Goal: Task Accomplishment & Management: Manage account settings

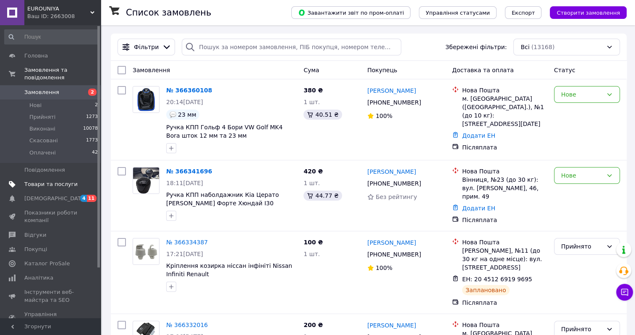
click at [45, 180] on span "Товари та послуги" at bounding box center [50, 184] width 53 height 8
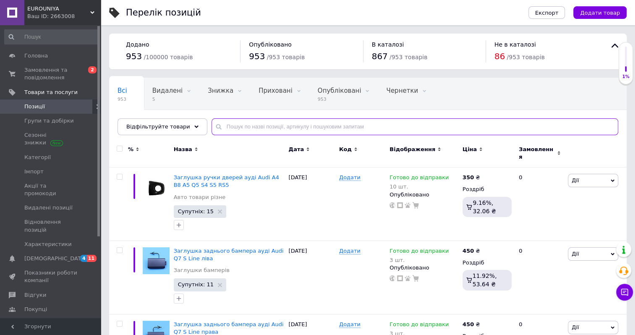
click at [237, 125] on input "text" at bounding box center [414, 126] width 407 height 17
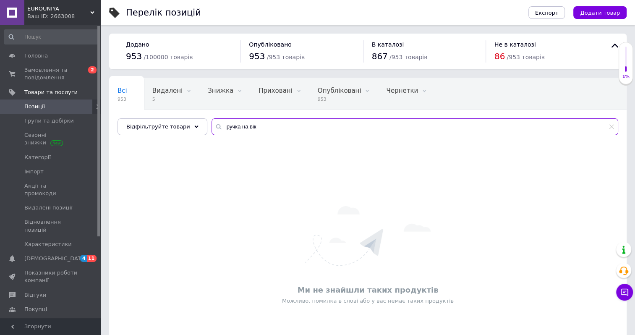
click at [229, 124] on input "ручка на вік" at bounding box center [414, 126] width 407 height 17
drag, startPoint x: 273, startPoint y: 127, endPoint x: 252, endPoint y: 126, distance: 20.6
click at [252, 126] on input "ручка дверей на вік" at bounding box center [414, 126] width 407 height 17
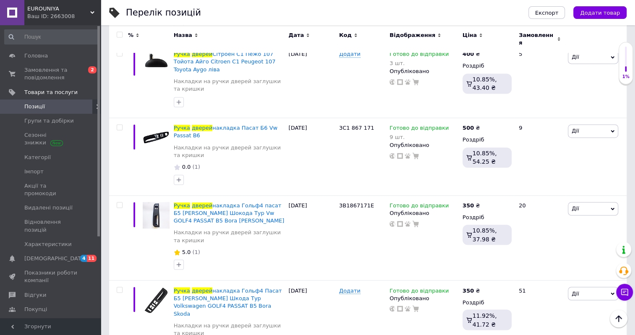
scroll to position [1007, 0]
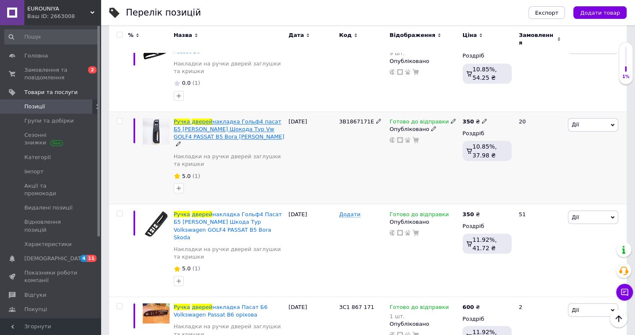
type input "ручка дверей"
click at [204, 118] on span "накладка Гольф4 пасат Б5 [PERSON_NAME] Шокода Тур Vw GOLF4 PASSAT B5 Bora [PERS…" at bounding box center [229, 128] width 111 height 21
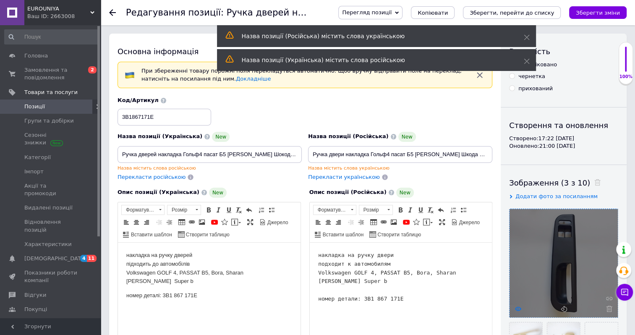
click at [519, 306] on icon at bounding box center [518, 308] width 6 height 6
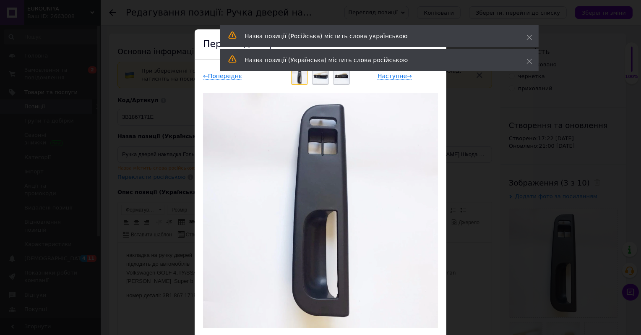
click at [320, 76] on img at bounding box center [321, 76] width 16 height 16
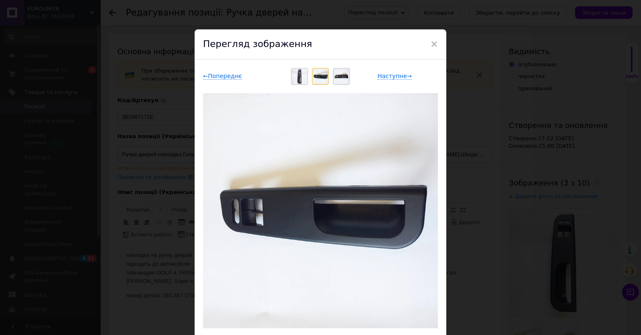
click at [336, 78] on img at bounding box center [342, 76] width 16 height 16
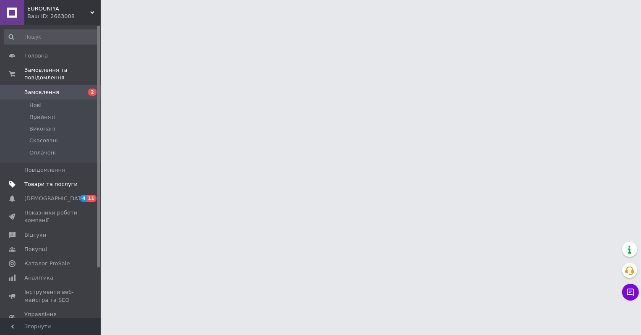
click at [56, 180] on span "Товари та послуги" at bounding box center [50, 184] width 53 height 8
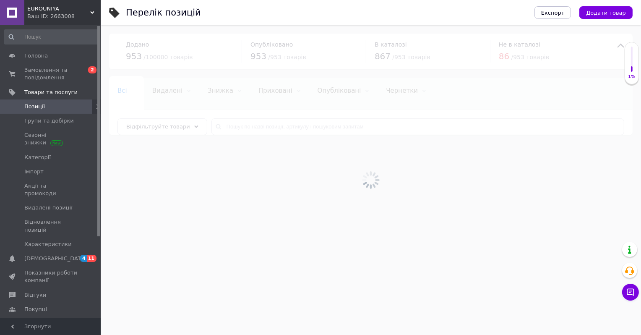
click at [259, 125] on div at bounding box center [371, 180] width 540 height 310
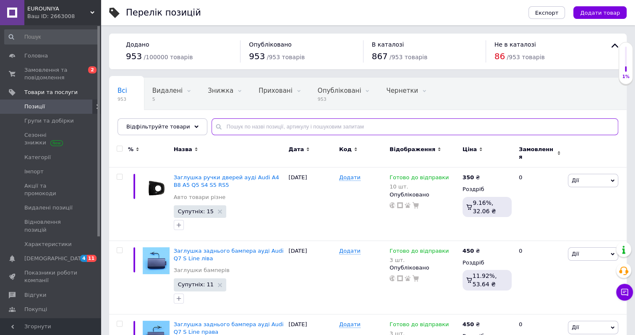
click at [260, 124] on input "text" at bounding box center [414, 126] width 407 height 17
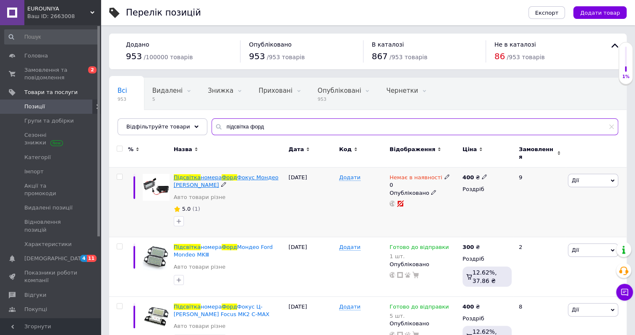
type input "підсвітка форд"
click at [233, 174] on span "Фокус Мондео Фіеста Ford" at bounding box center [226, 181] width 105 height 14
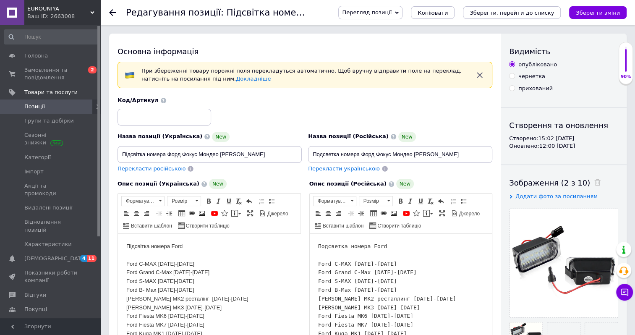
checkbox input "true"
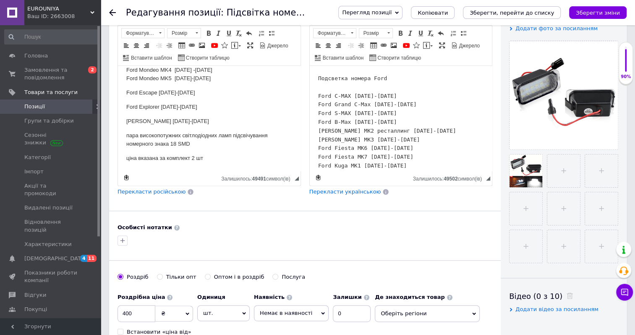
scroll to position [210, 0]
